Goal: Information Seeking & Learning: Learn about a topic

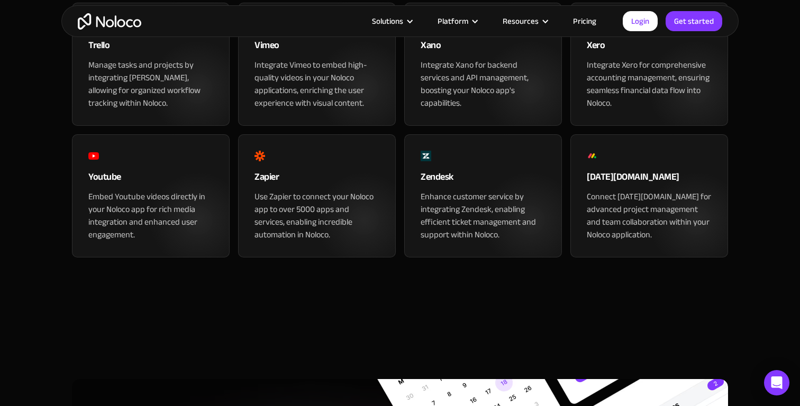
scroll to position [1263, 0]
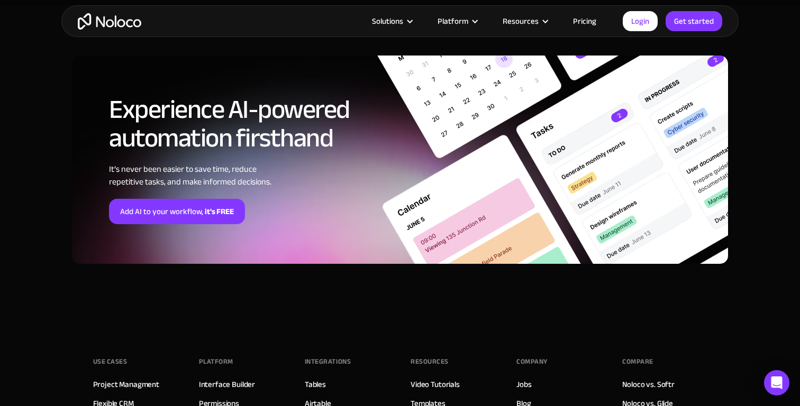
scroll to position [3611, 0]
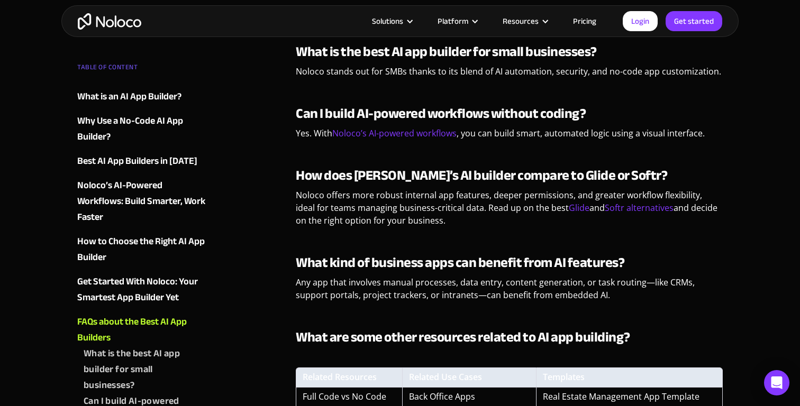
scroll to position [4047, 0]
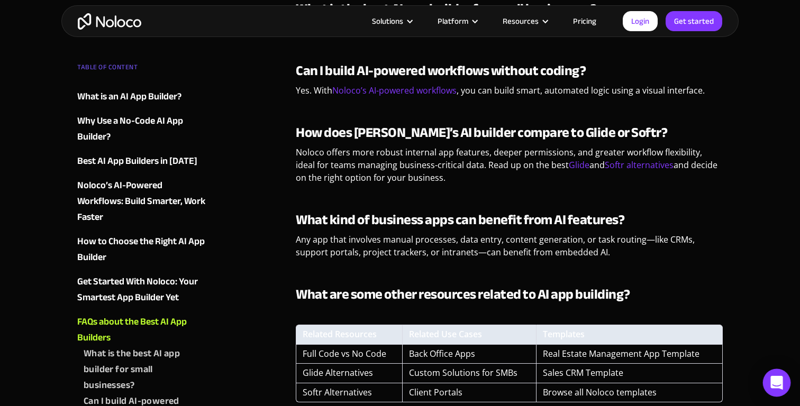
click at [771, 374] on div "Open Intercom Messenger" at bounding box center [777, 383] width 28 height 28
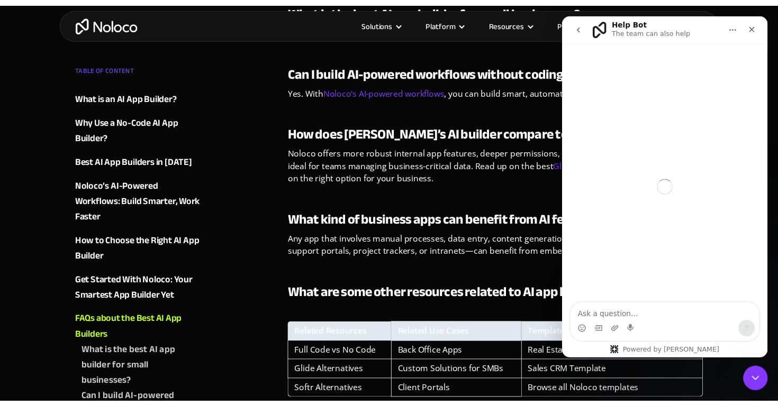
scroll to position [0, 0]
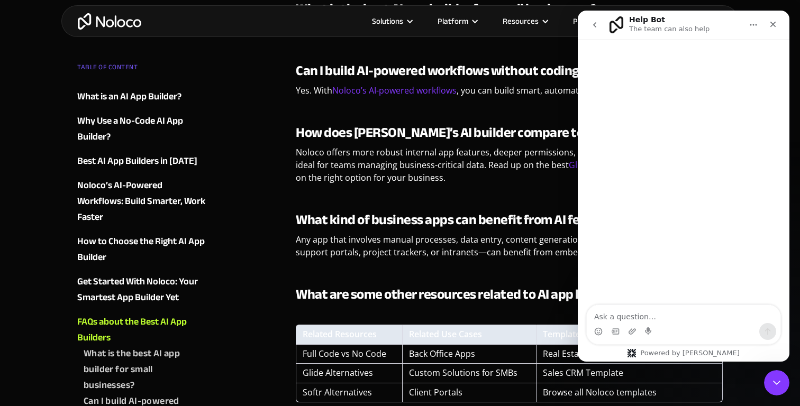
click at [685, 352] on div "Powered by [PERSON_NAME]" at bounding box center [683, 353] width 129 height 8
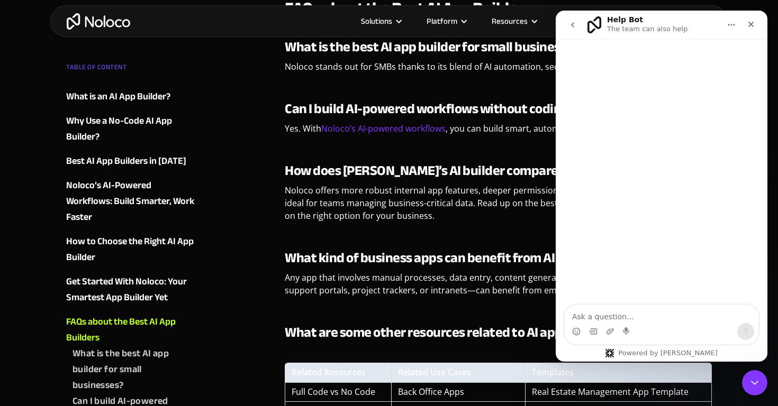
scroll to position [3958, 0]
